Goal: Information Seeking & Learning: Learn about a topic

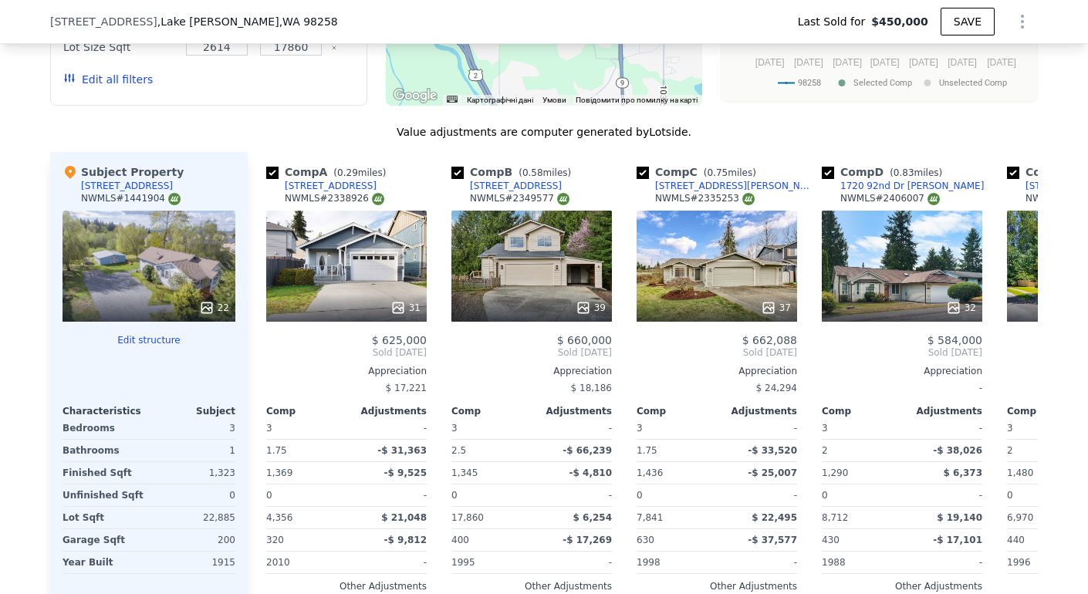
scroll to position [1854, 0]
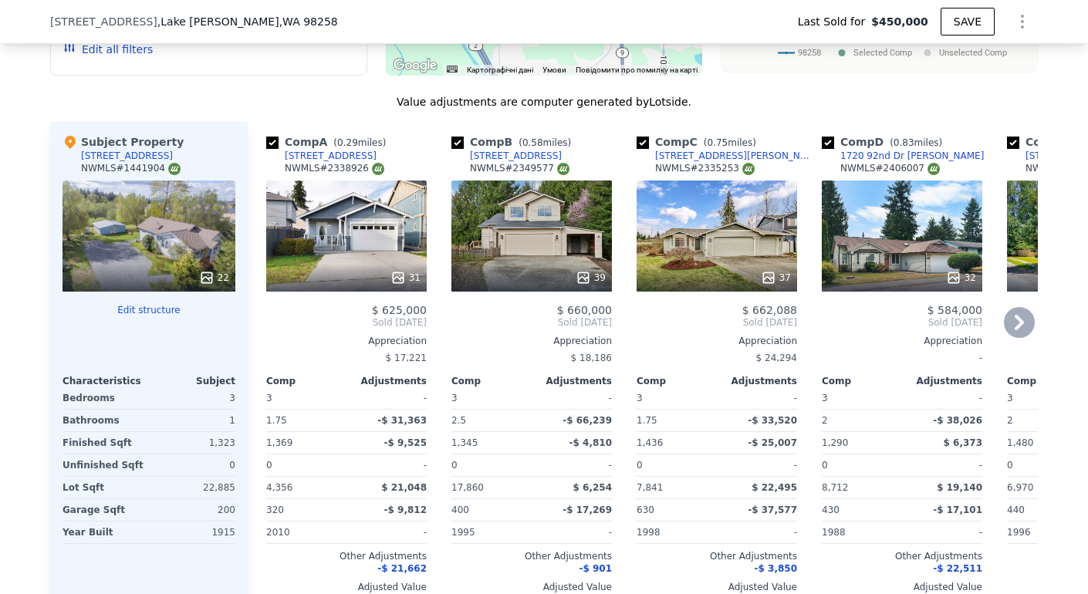
click at [1020, 310] on icon at bounding box center [1019, 322] width 31 height 31
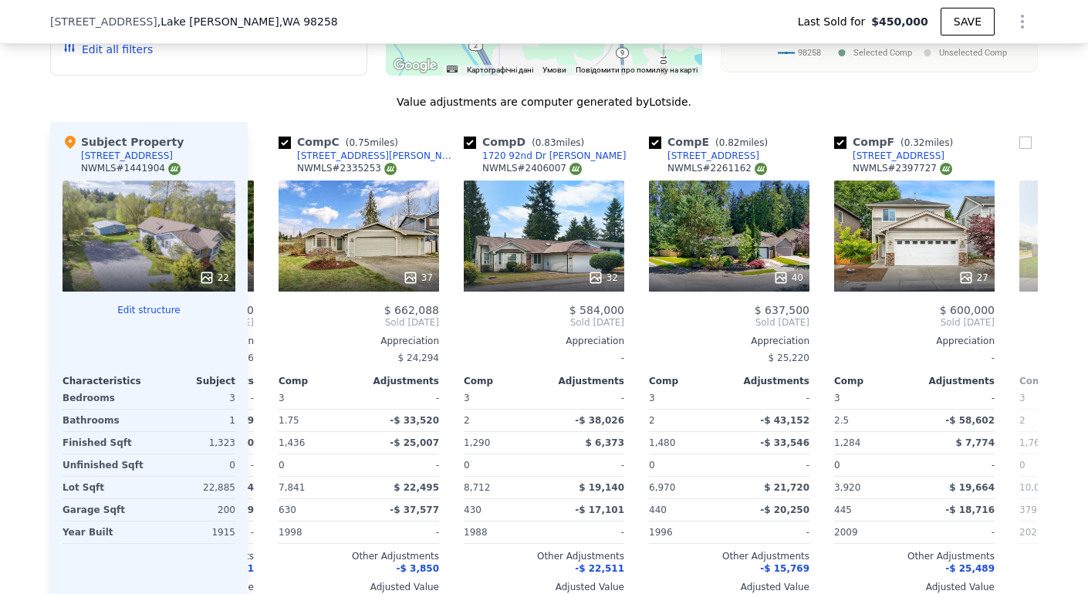
scroll to position [0, 370]
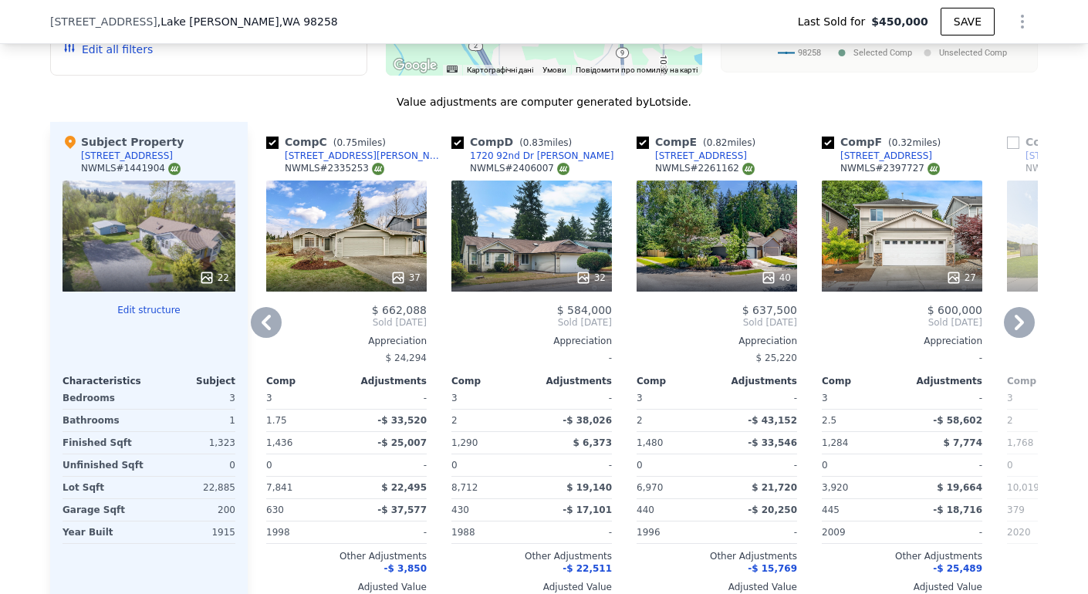
click at [1019, 310] on icon at bounding box center [1019, 322] width 31 height 31
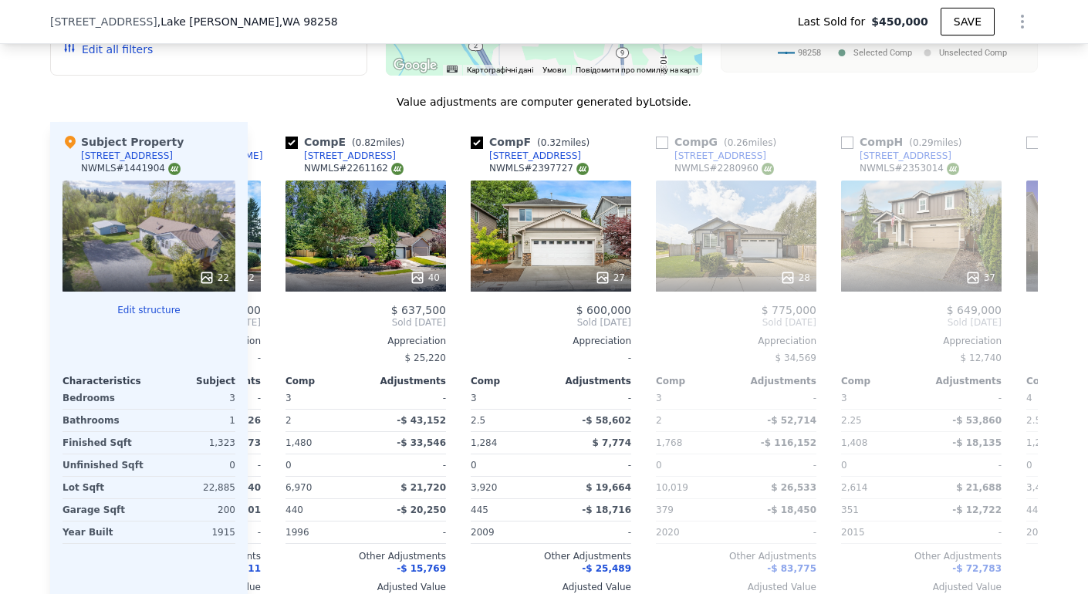
scroll to position [0, 741]
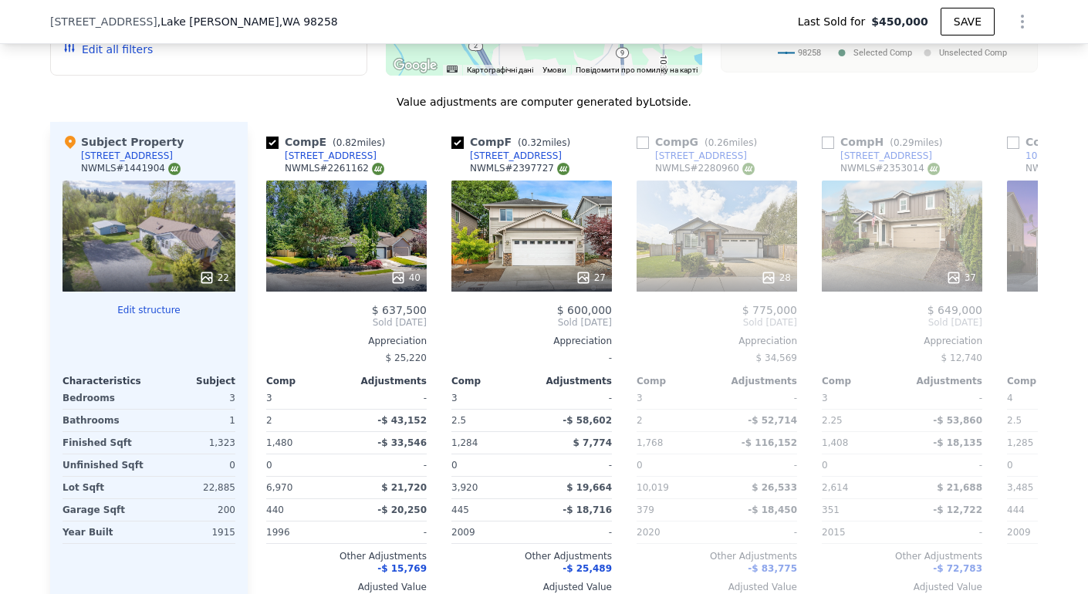
click at [1019, 316] on span "Sold [DATE]" at bounding box center [1087, 322] width 161 height 12
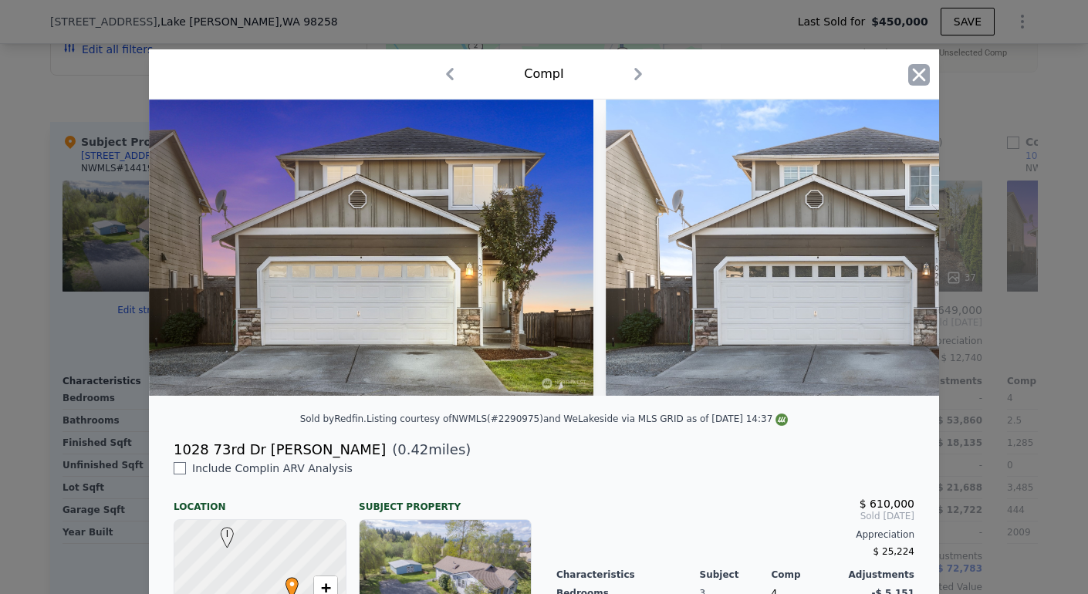
click at [915, 79] on icon "button" at bounding box center [919, 75] width 22 height 22
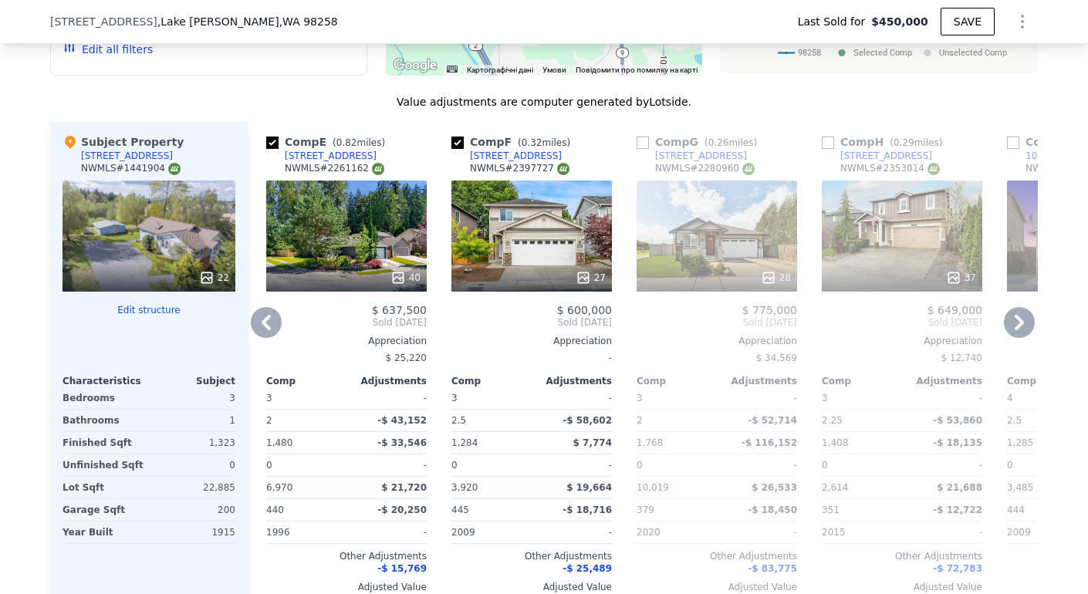
click at [1015, 315] on icon at bounding box center [1019, 322] width 9 height 15
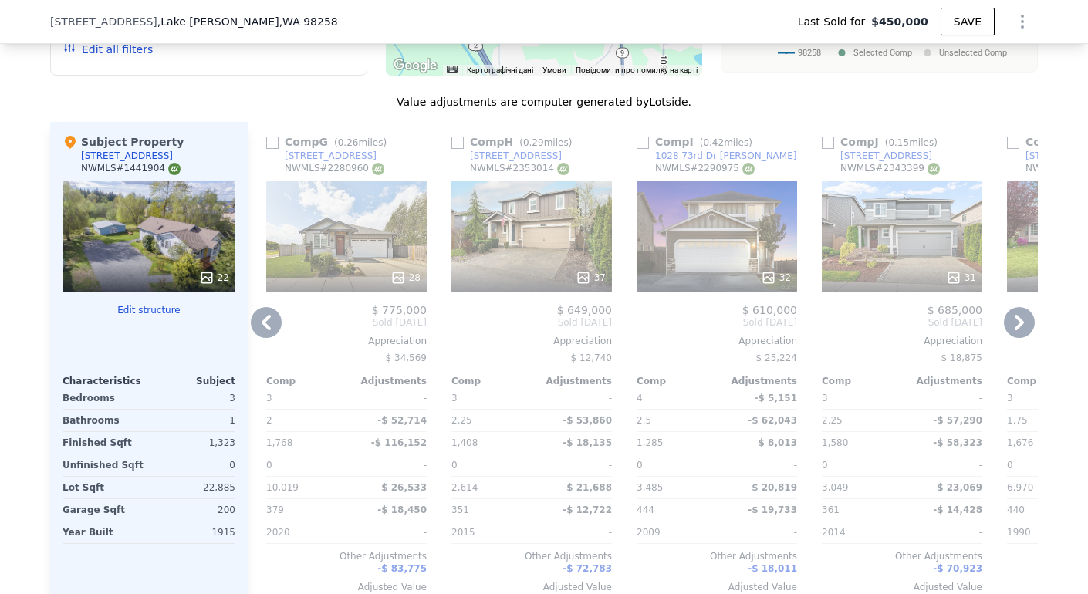
click at [1015, 315] on icon at bounding box center [1019, 322] width 9 height 15
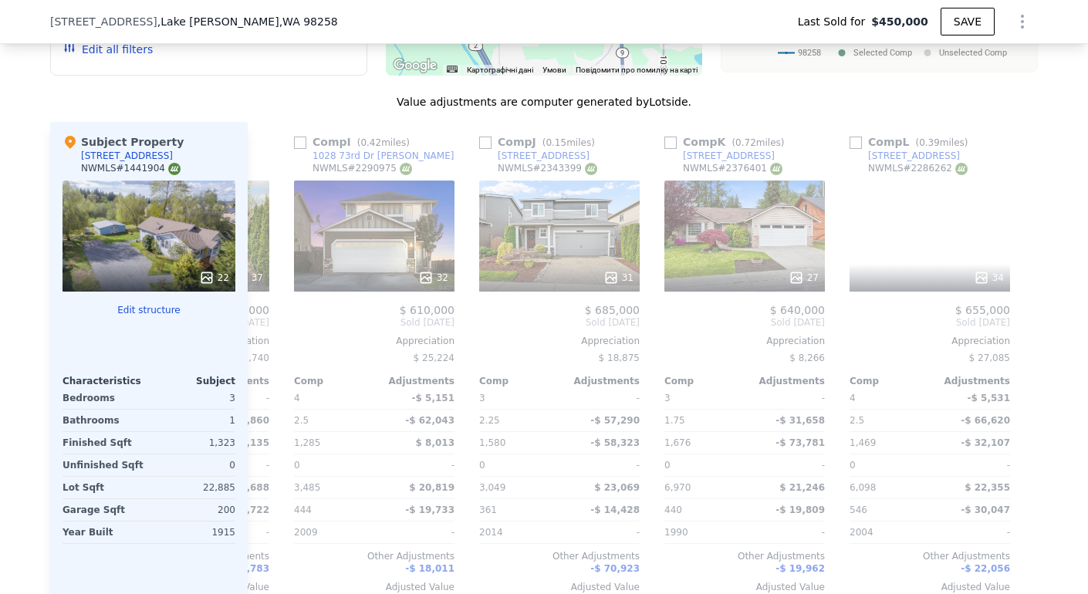
scroll to position [0, 1470]
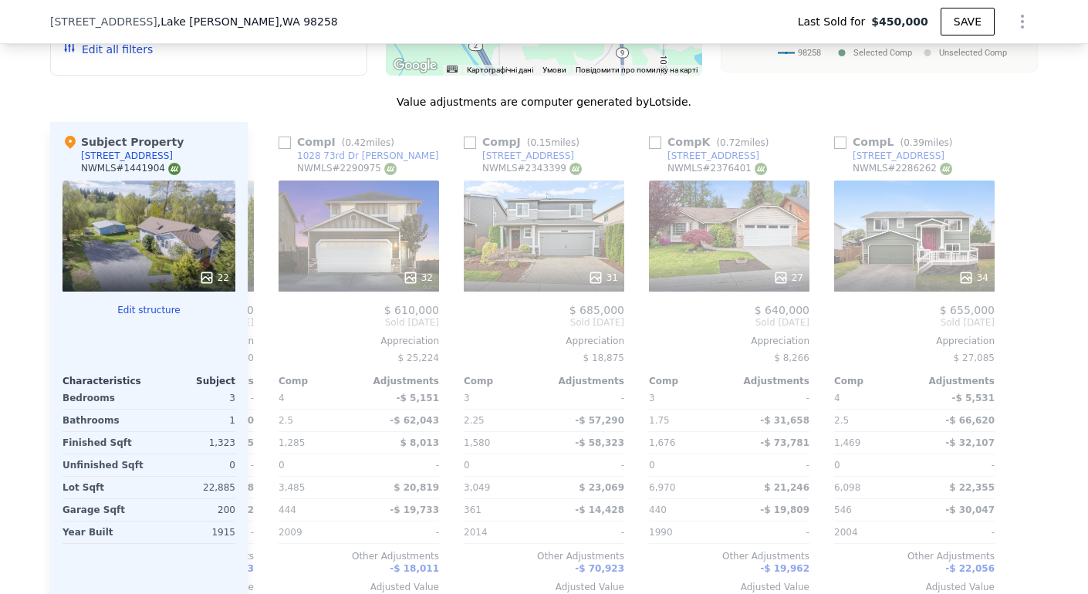
click at [1013, 306] on div at bounding box center [1025, 370] width 25 height 496
click at [264, 324] on div "Comp A ( 0.29 miles) [STREET_ADDRESS] # 2338926 31 $ 625,000 Sold [DATE] Apprec…" at bounding box center [643, 370] width 790 height 496
click at [264, 315] on icon at bounding box center [266, 322] width 9 height 15
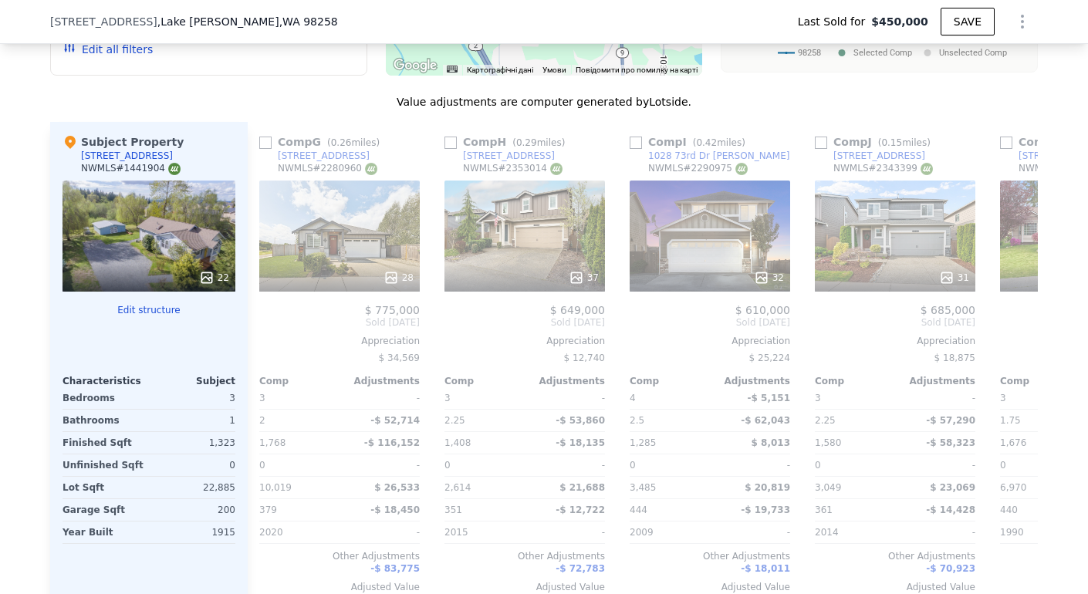
click at [264, 314] on div "Comp G ( 0.26 miles) [STREET_ADDRESS] # 2280960 28 $ 775,000 Sold [DATE] Apprec…" at bounding box center [339, 370] width 173 height 496
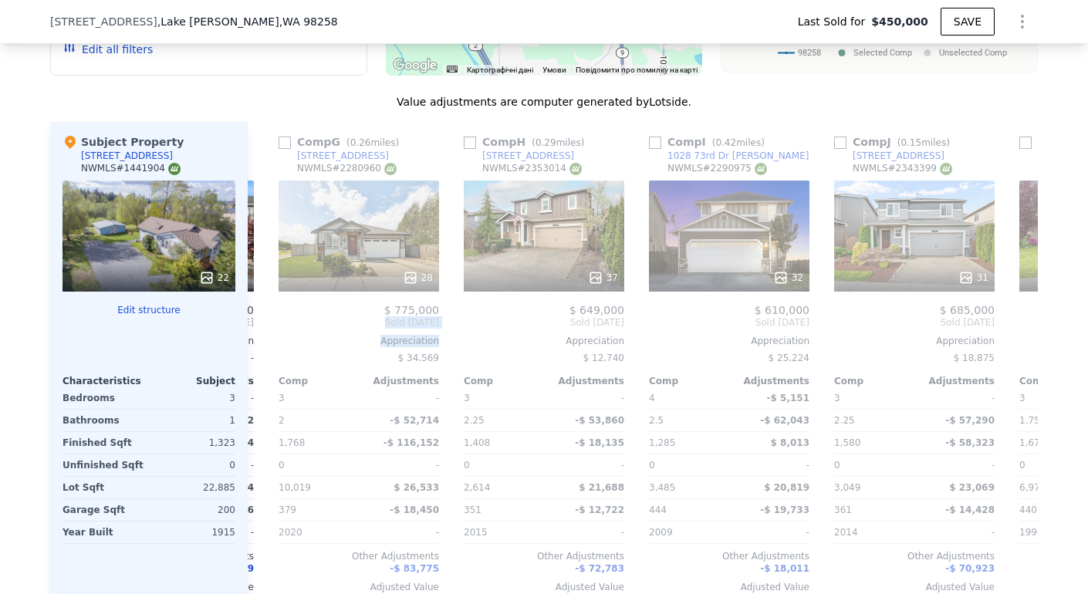
click at [264, 315] on div "Comp A ( 0.29 miles) [STREET_ADDRESS] # 2338926 31 $ 625,000 Sold [DATE] Apprec…" at bounding box center [643, 370] width 790 height 496
click at [264, 315] on icon at bounding box center [266, 322] width 9 height 15
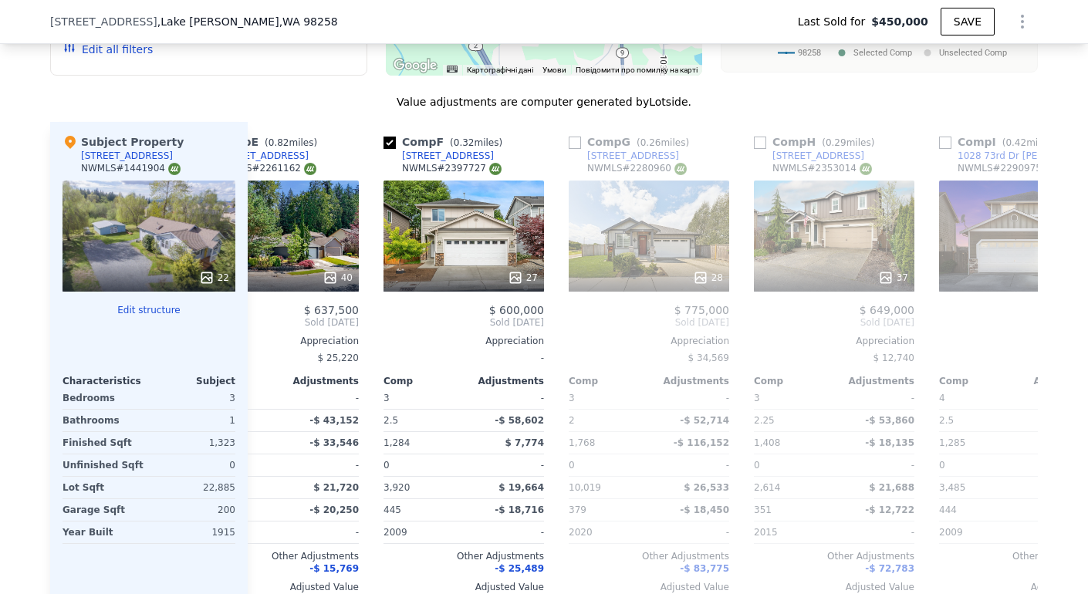
scroll to position [0, 729]
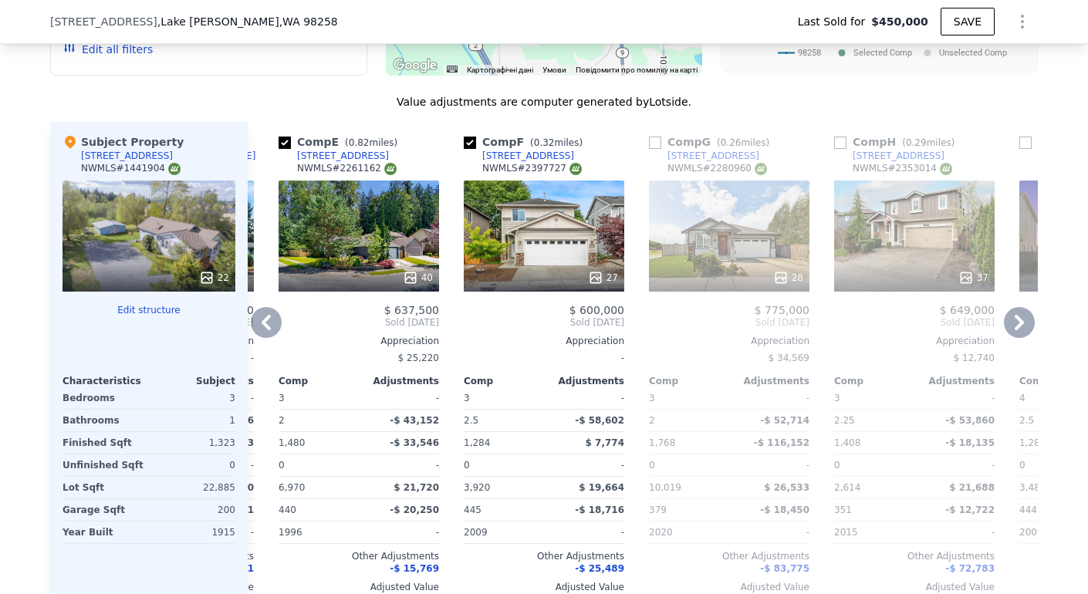
click at [260, 316] on icon at bounding box center [266, 322] width 31 height 31
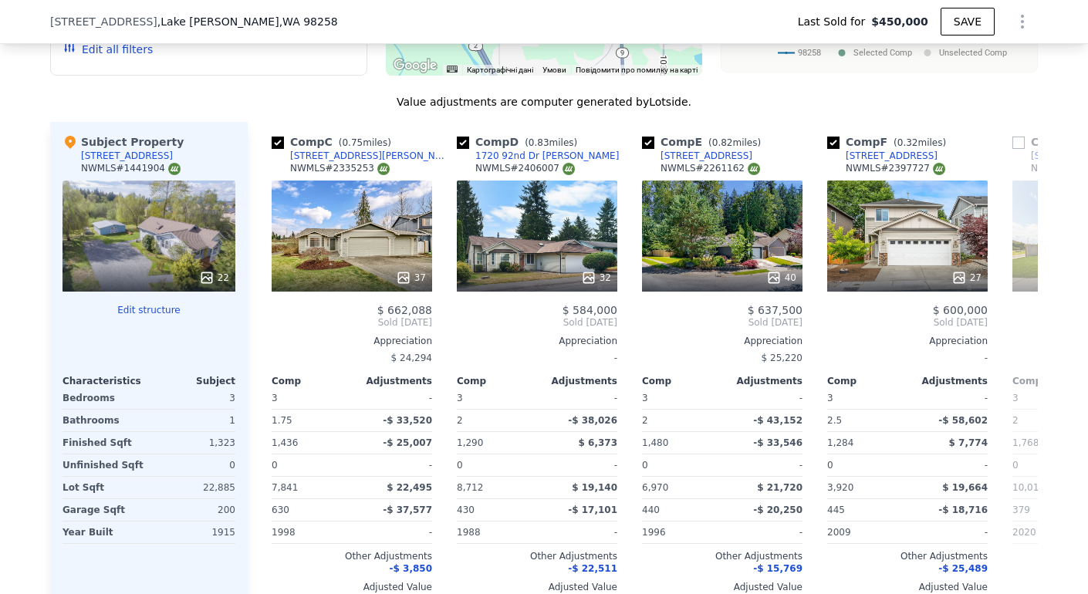
scroll to position [0, 358]
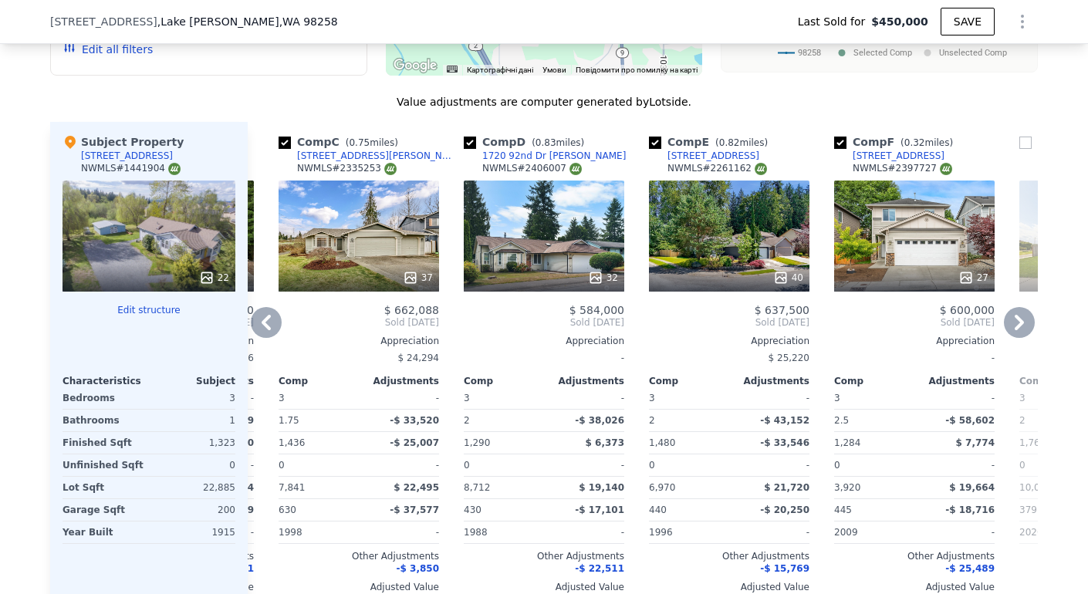
click at [260, 316] on icon at bounding box center [266, 322] width 31 height 31
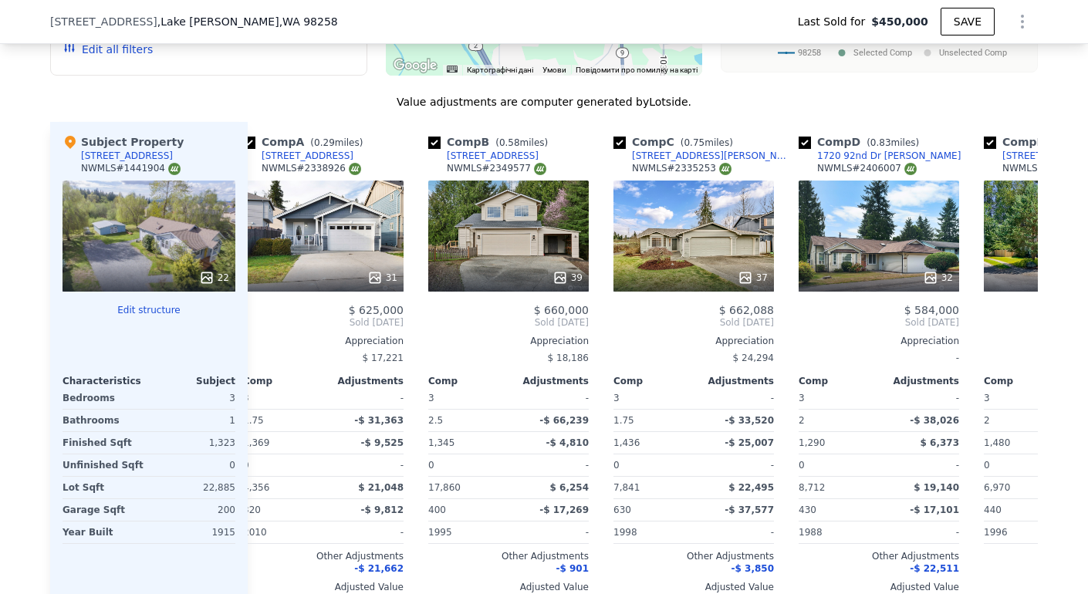
scroll to position [0, 0]
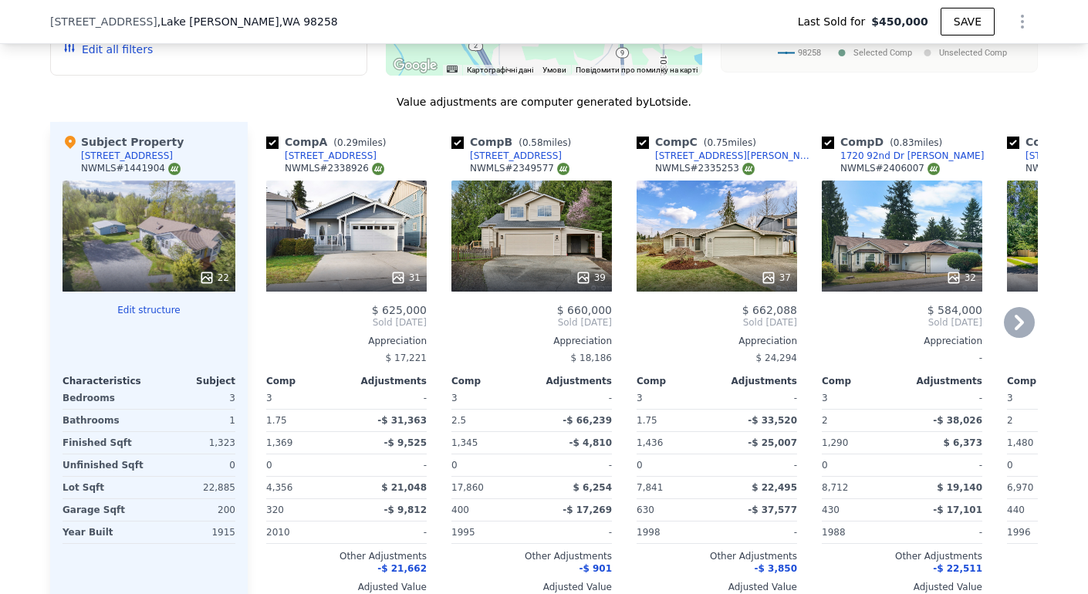
click at [266, 316] on div "$ 625,000 Sold [DATE] Appreciation $ 17,221 Comp Adjustments 3 - 1.75 -$ 31,363…" at bounding box center [346, 455] width 161 height 302
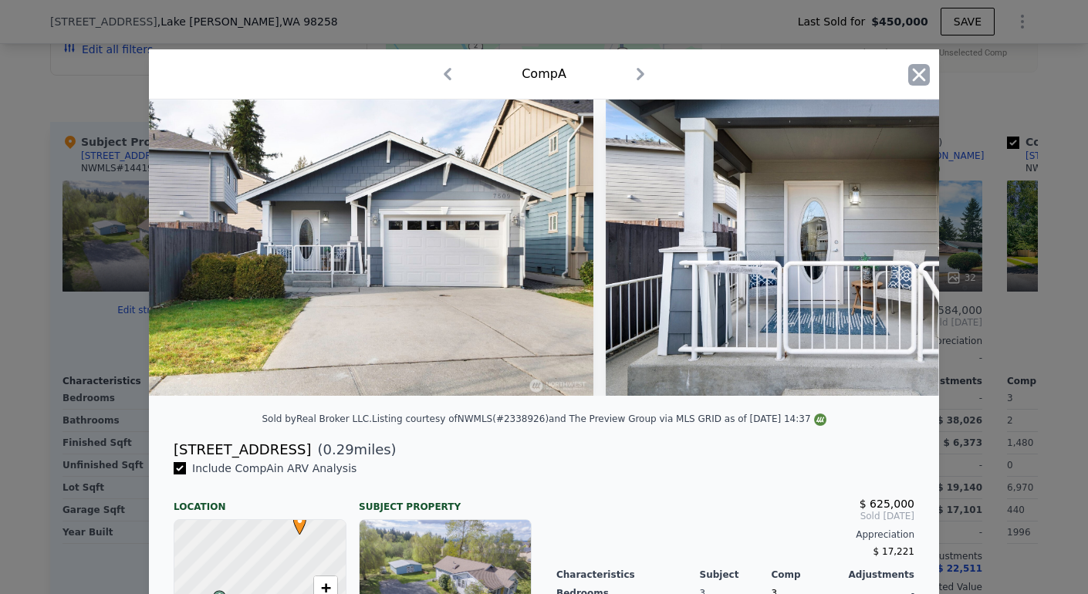
click at [911, 68] on icon "button" at bounding box center [919, 75] width 22 height 22
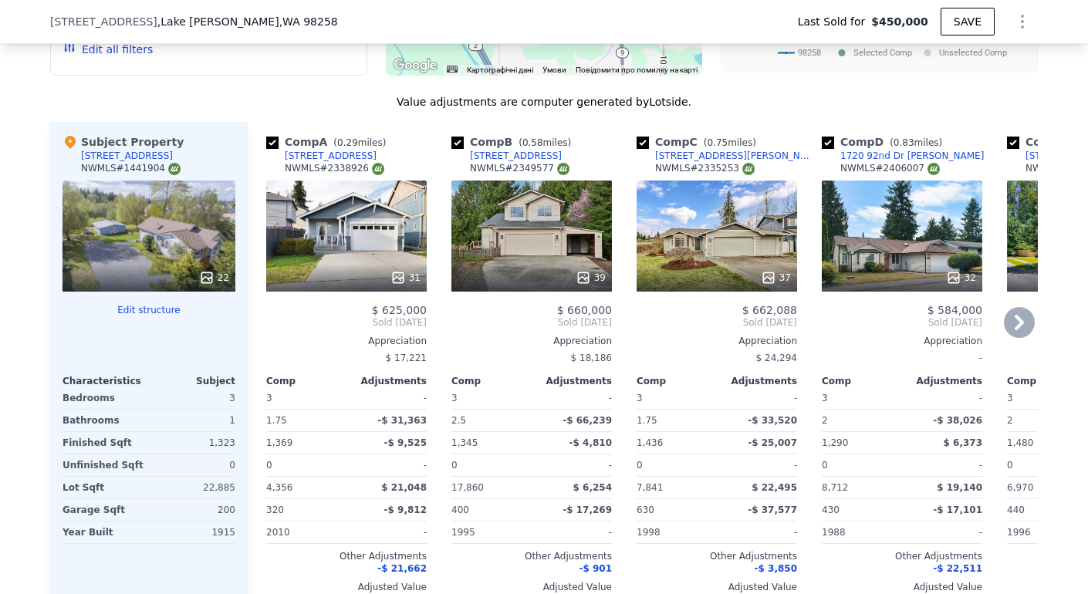
scroll to position [1853, 0]
click at [1015, 316] on icon at bounding box center [1019, 323] width 9 height 15
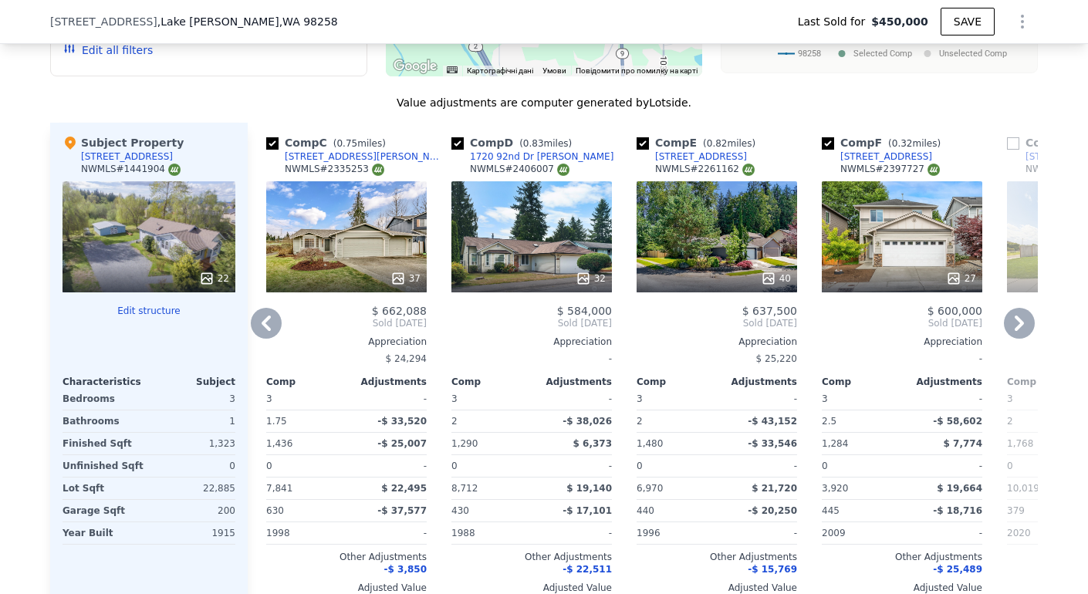
click at [1015, 316] on icon at bounding box center [1019, 323] width 9 height 15
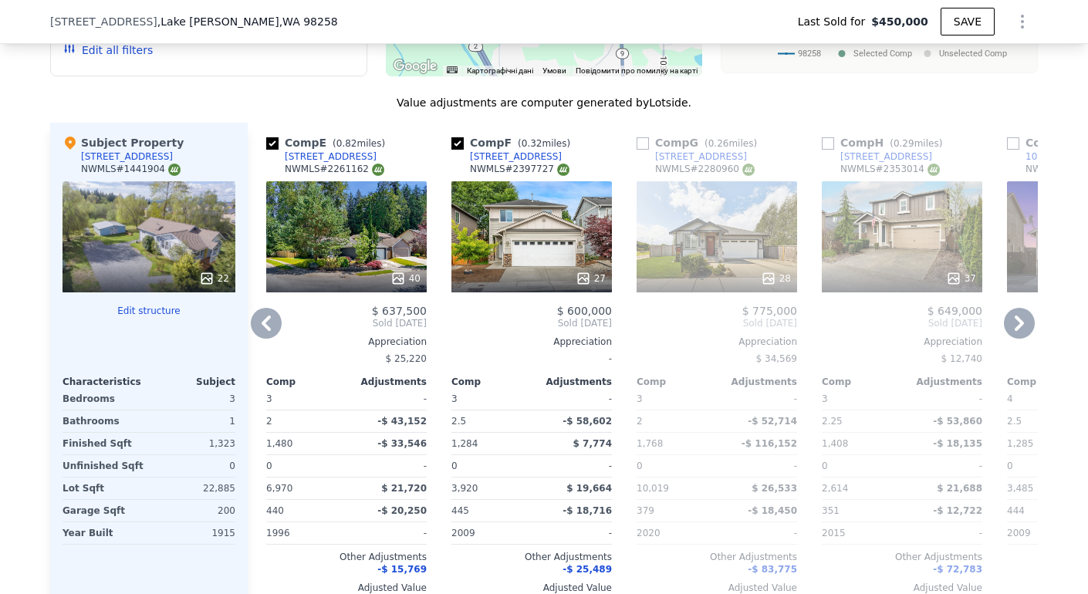
click at [1015, 316] on icon at bounding box center [1019, 323] width 9 height 15
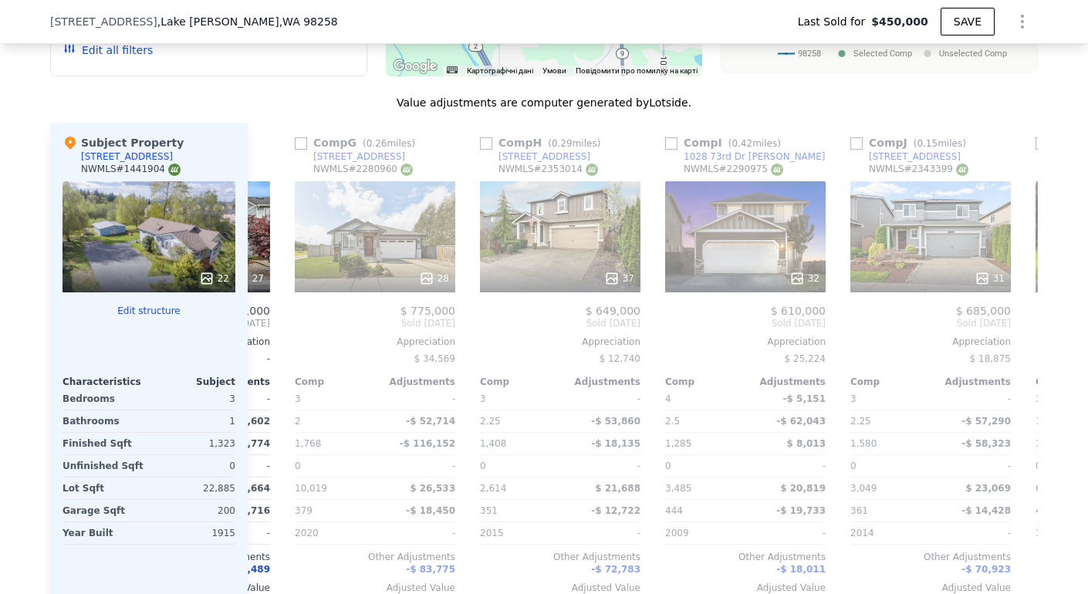
scroll to position [0, 1111]
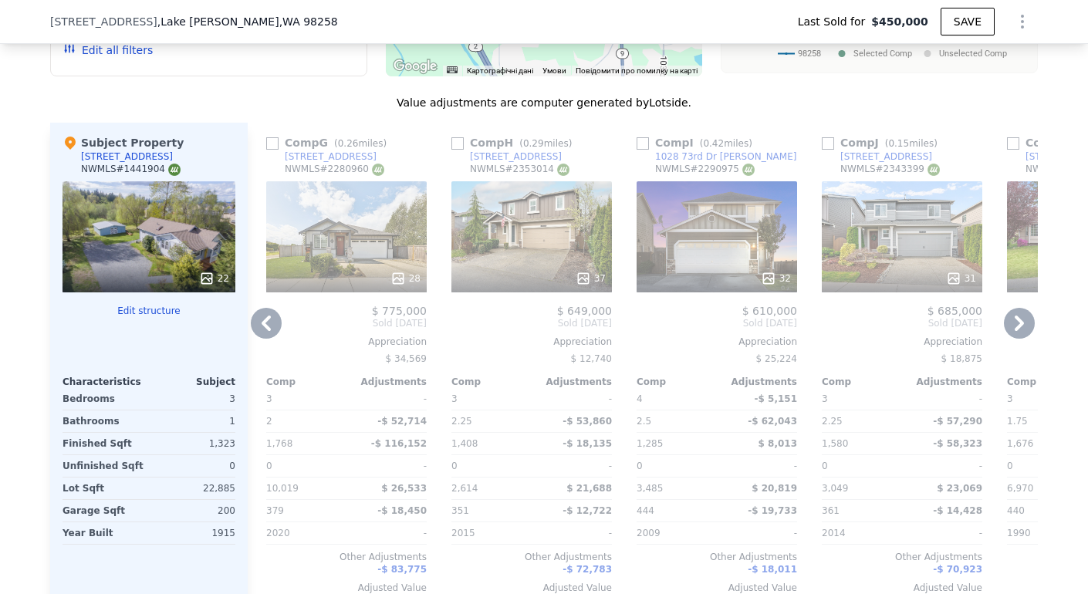
click at [1015, 316] on icon at bounding box center [1019, 323] width 9 height 15
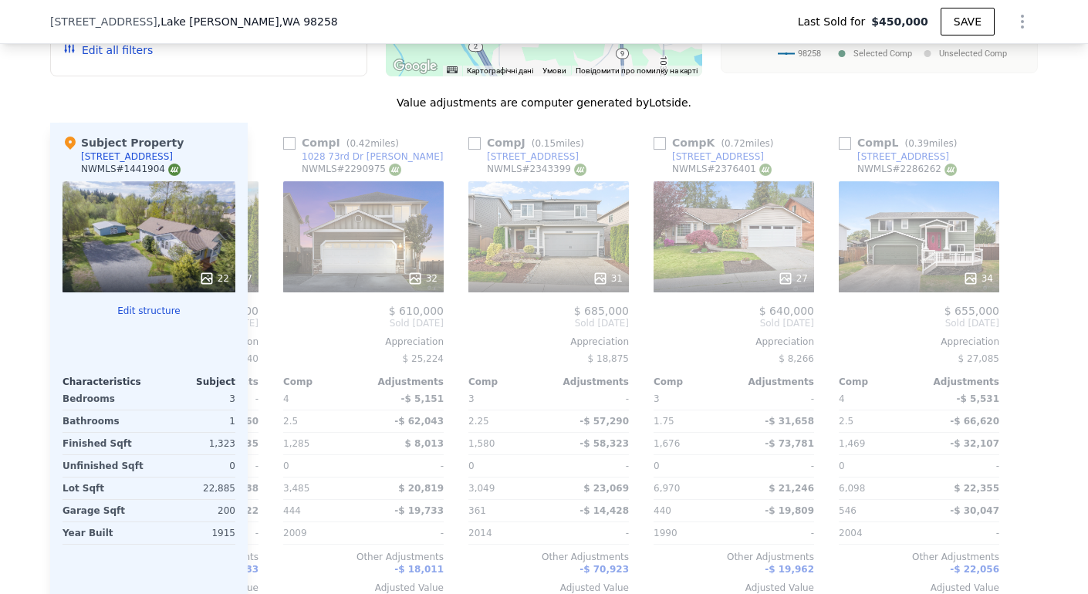
scroll to position [0, 1470]
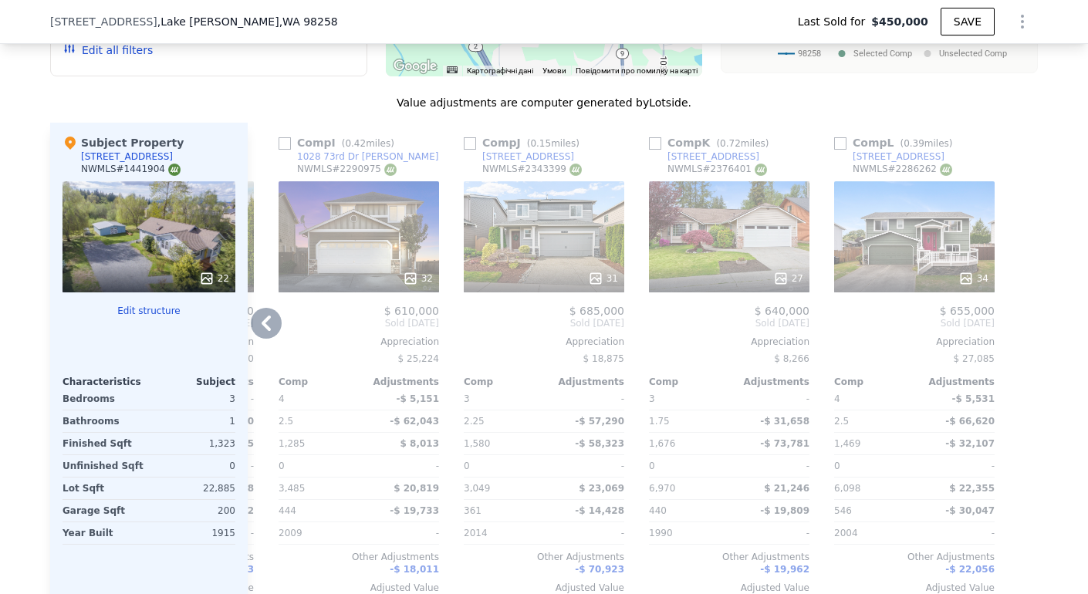
click at [1013, 312] on div at bounding box center [1025, 371] width 25 height 496
click at [262, 316] on icon at bounding box center [266, 323] width 9 height 15
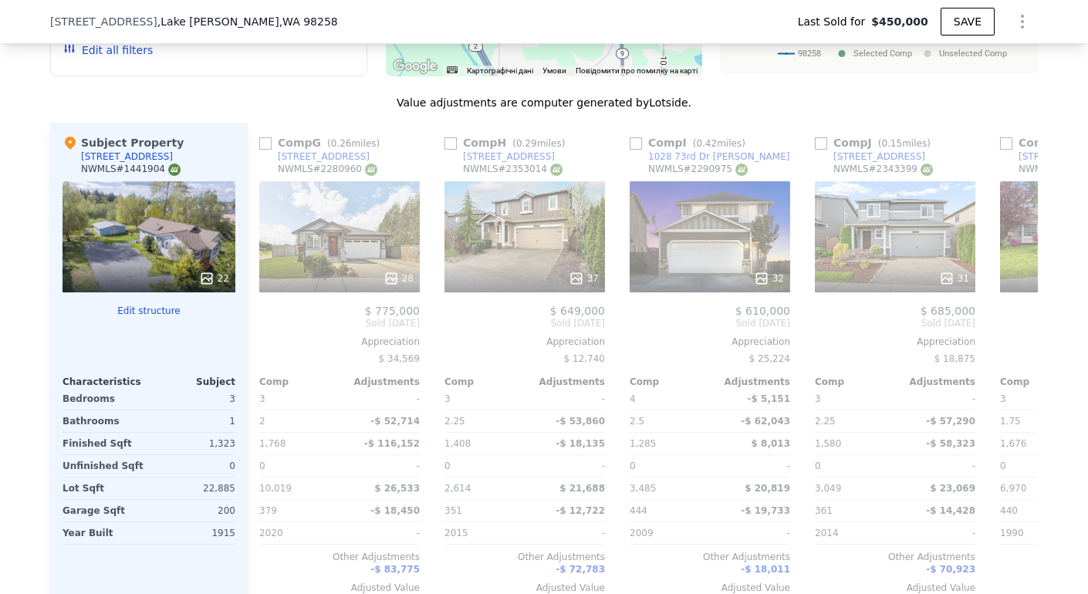
scroll to position [0, 1099]
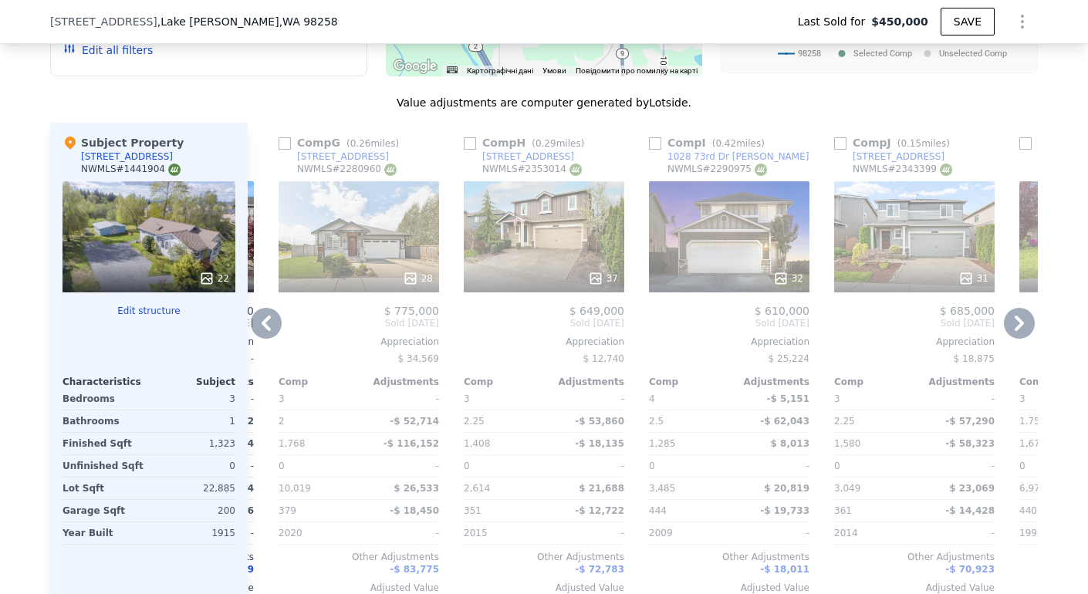
click at [253, 312] on icon at bounding box center [266, 323] width 31 height 31
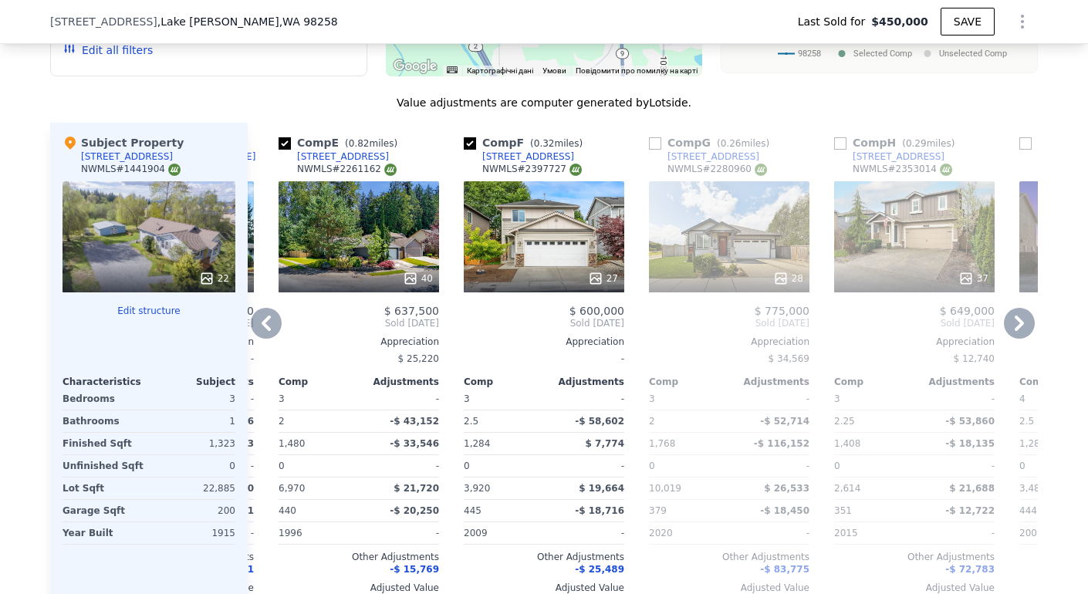
click at [259, 308] on icon at bounding box center [266, 323] width 31 height 31
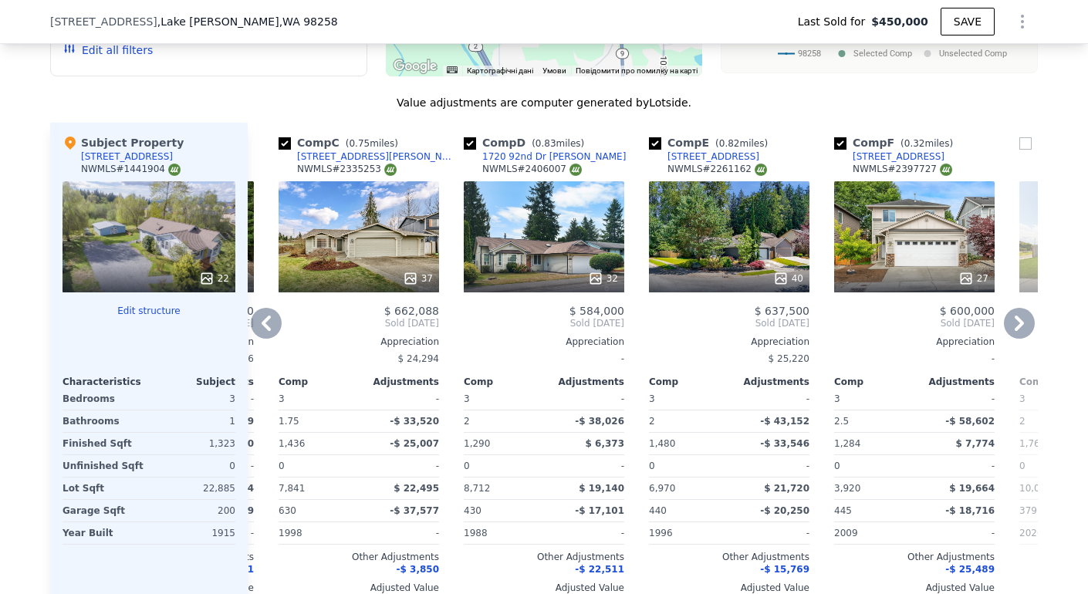
click at [262, 316] on icon at bounding box center [266, 323] width 9 height 15
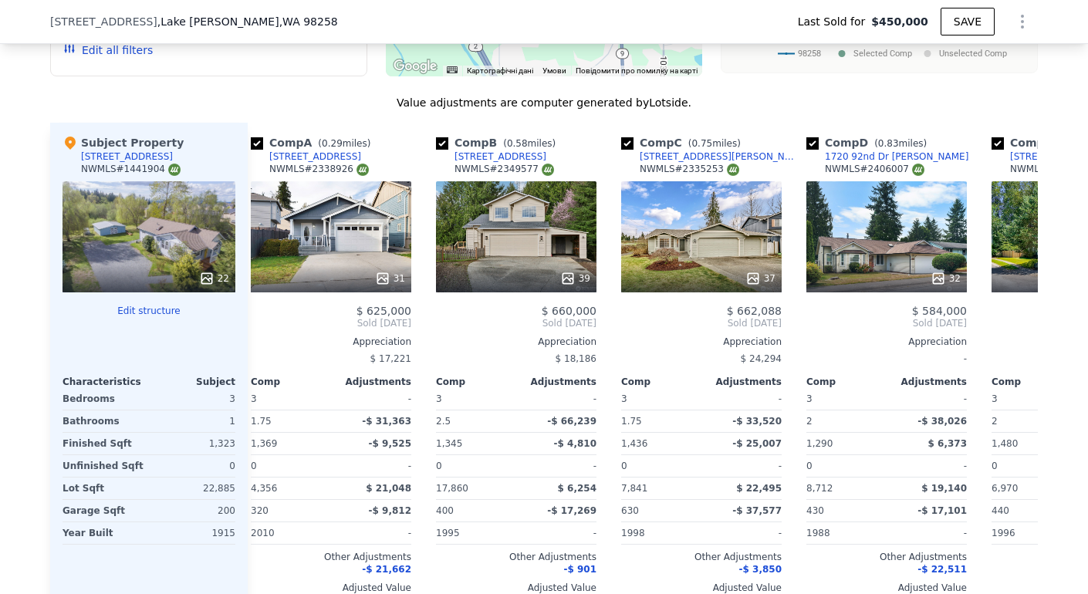
scroll to position [0, 0]
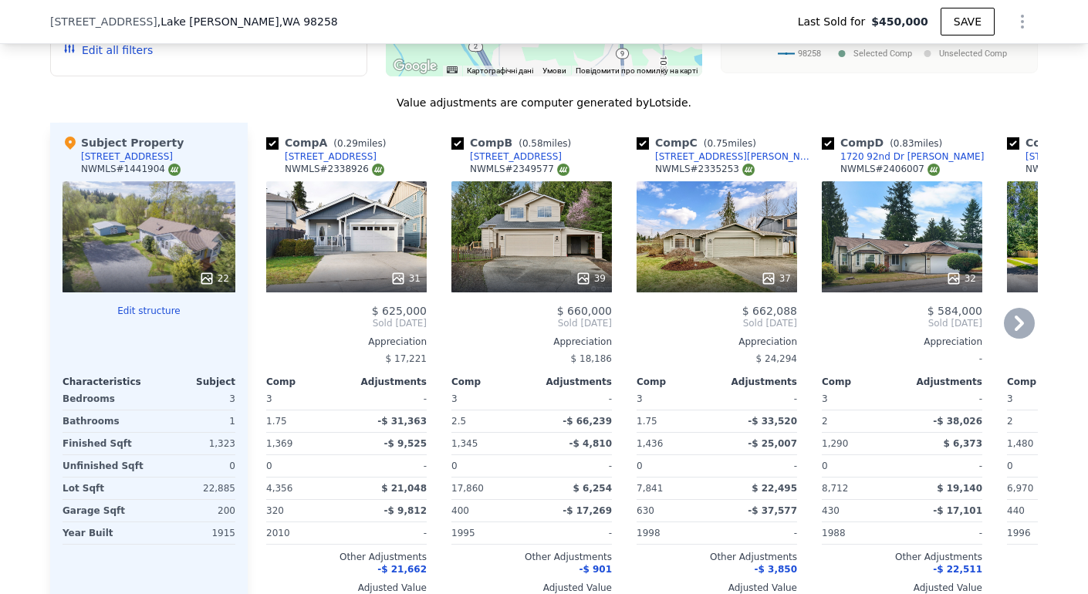
click at [260, 307] on div "Comp A ( 0.29 miles) [STREET_ADDRESS] # 2338926 31 $ 625,000 Sold [DATE] Apprec…" at bounding box center [346, 371] width 173 height 496
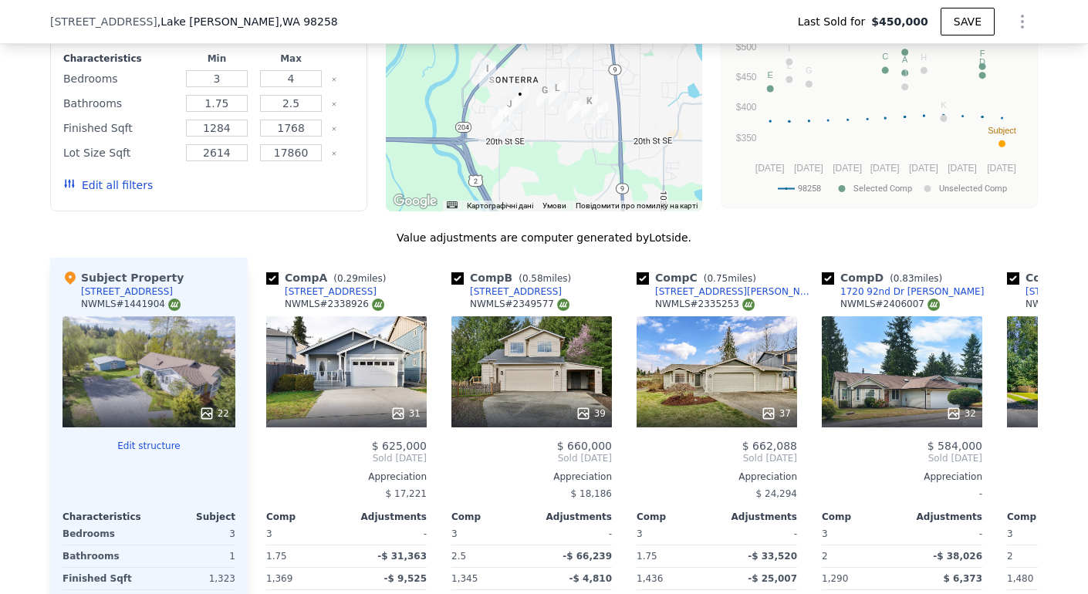
scroll to position [1746, 0]
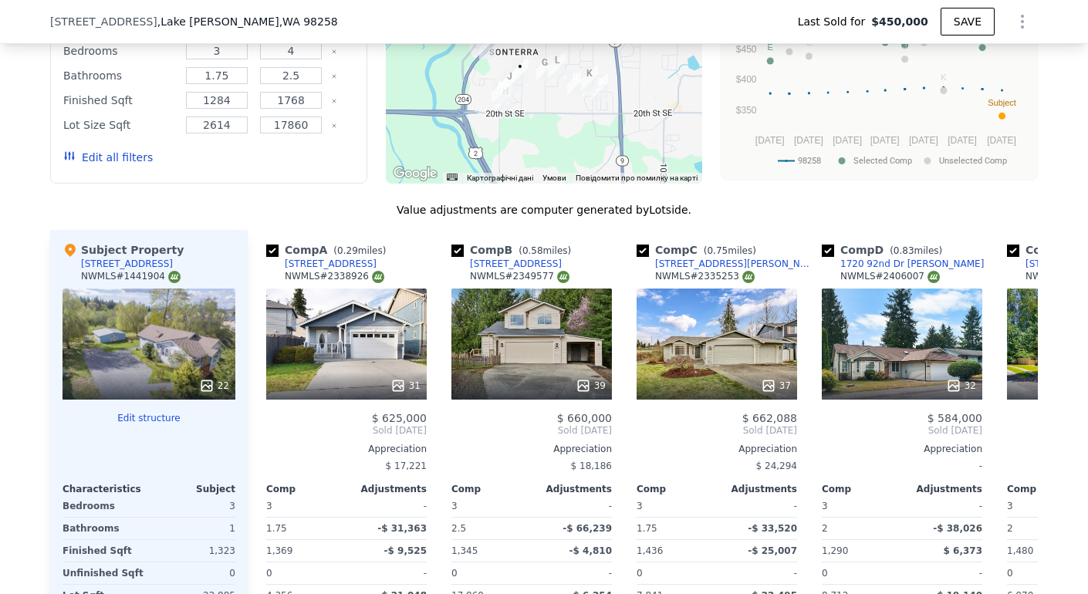
type input "$ 558,000"
type input "$ 34,497"
